Goal: Transaction & Acquisition: Download file/media

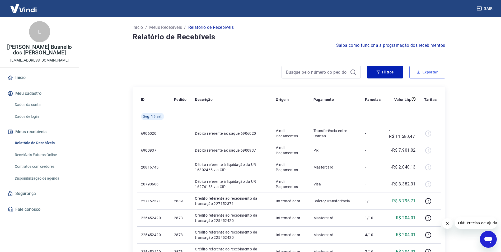
click at [419, 72] on icon "button" at bounding box center [418, 72] width 2 height 1
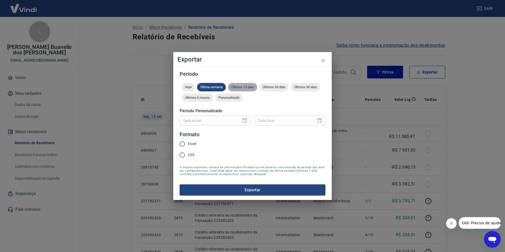
click at [245, 83] on div "Últimos 15 dias" at bounding box center [242, 87] width 29 height 8
drag, startPoint x: 251, startPoint y: 189, endPoint x: 210, endPoint y: 144, distance: 60.9
click at [233, 150] on form "Período Hoje Última semana Últimos 15 dias Últimos 30 dias Últimos 90 dias Últi…" at bounding box center [252, 133] width 146 height 124
click at [192, 144] on span "Excel" at bounding box center [192, 144] width 8 height 6
click at [188, 144] on input "Excel" at bounding box center [182, 143] width 11 height 11
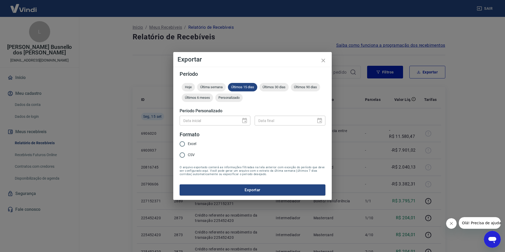
radio input "true"
click at [226, 189] on button "Exportar" at bounding box center [252, 189] width 146 height 11
